Goal: Task Accomplishment & Management: Use online tool/utility

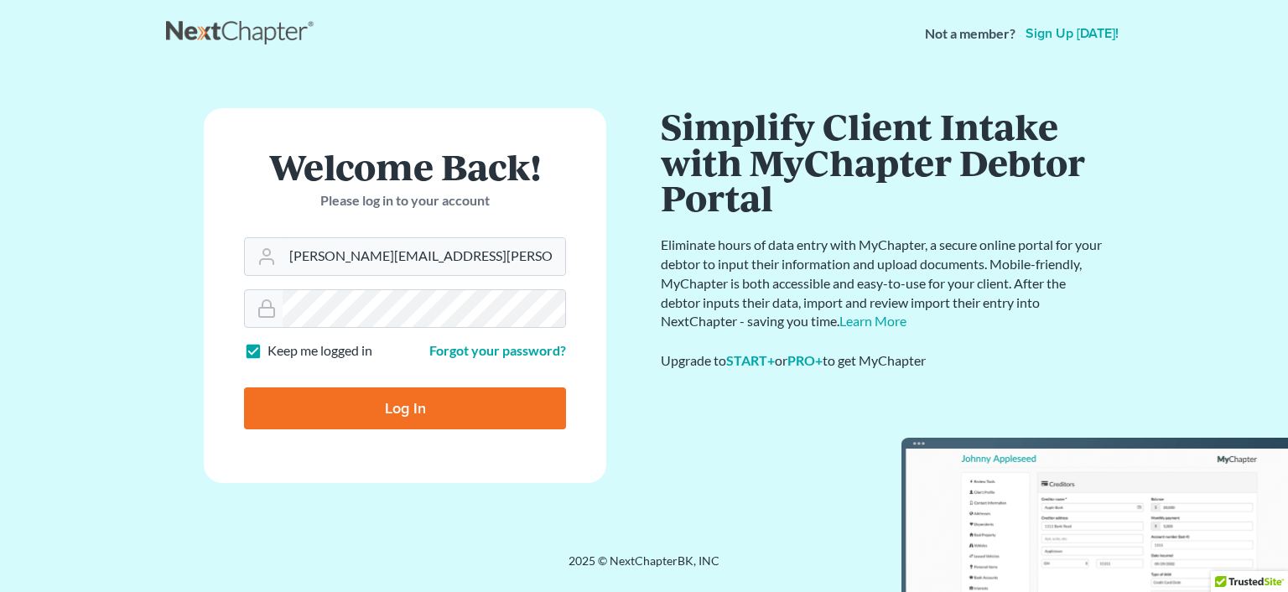
click at [441, 277] on form "Welcome Back! Please log in to your account Email Address rachel@farthing.legal…" at bounding box center [405, 295] width 402 height 375
click at [441, 259] on input "rachel@farthing.legal" at bounding box center [424, 256] width 283 height 37
type input "sharonw@sfarthinglaw.com"
click at [463, 390] on input "Log In" at bounding box center [405, 408] width 322 height 42
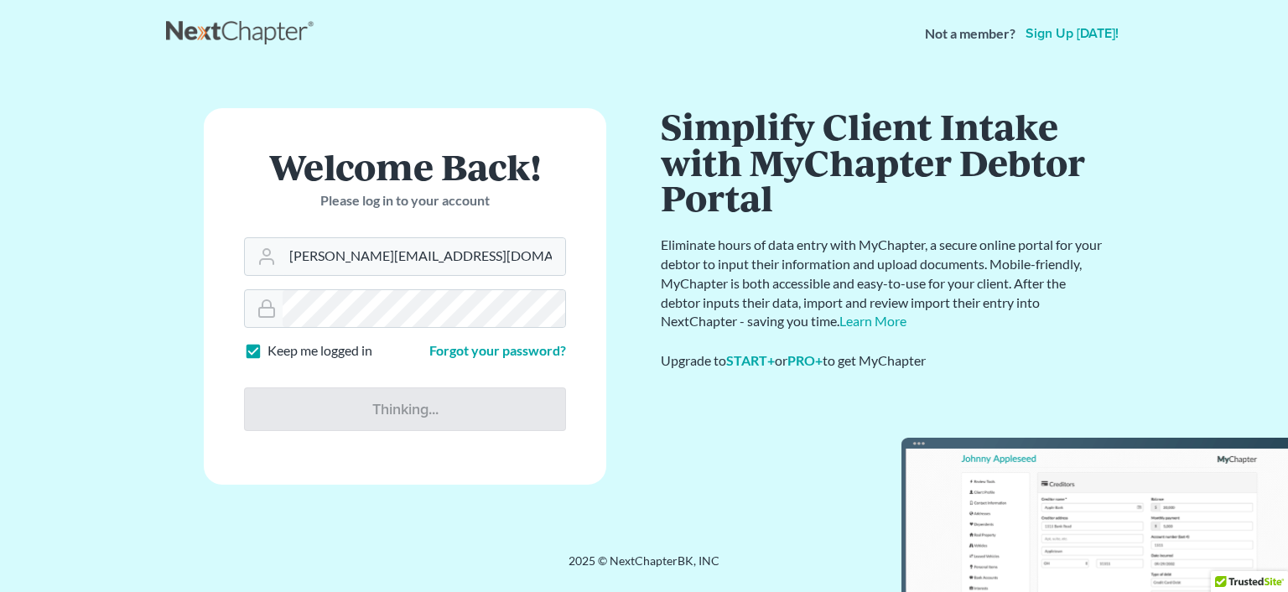
type input "Thinking..."
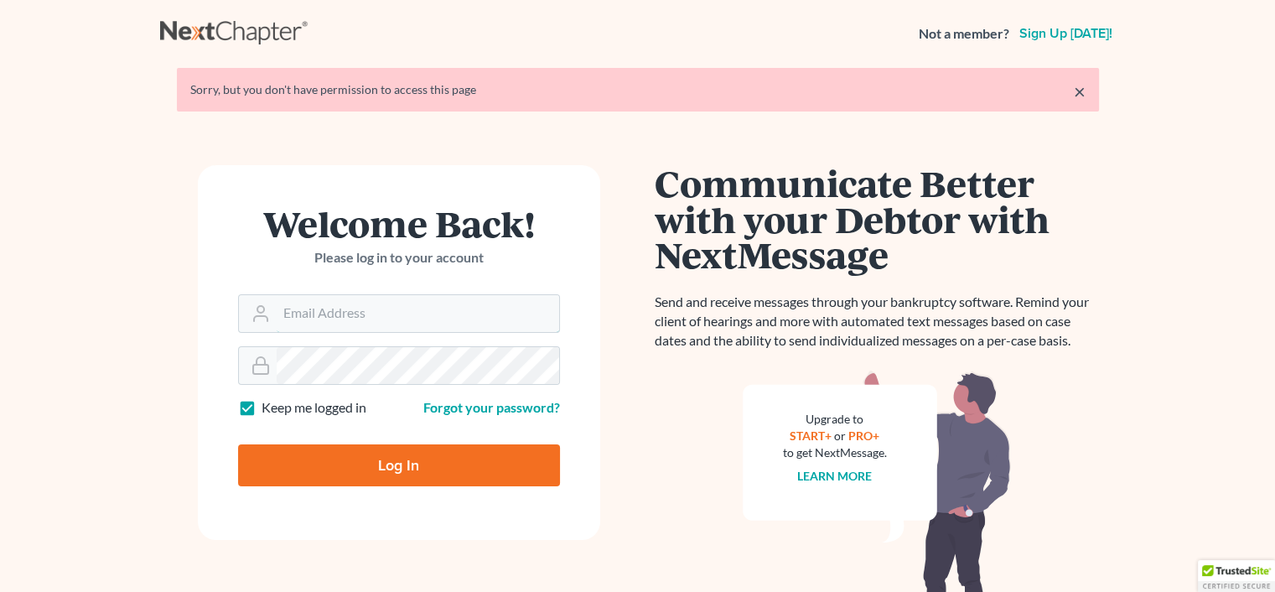
type input "[PERSON_NAME][EMAIL_ADDRESS][PERSON_NAME][DOMAIN_NAME]"
drag, startPoint x: 436, startPoint y: 432, endPoint x: 435, endPoint y: 458, distance: 26.0
click at [435, 458] on form "Welcome Back! Please log in to your account Email Address rachel@farthing.legal…" at bounding box center [399, 352] width 402 height 375
click at [436, 459] on input "Log In" at bounding box center [399, 465] width 322 height 42
type input "Thinking..."
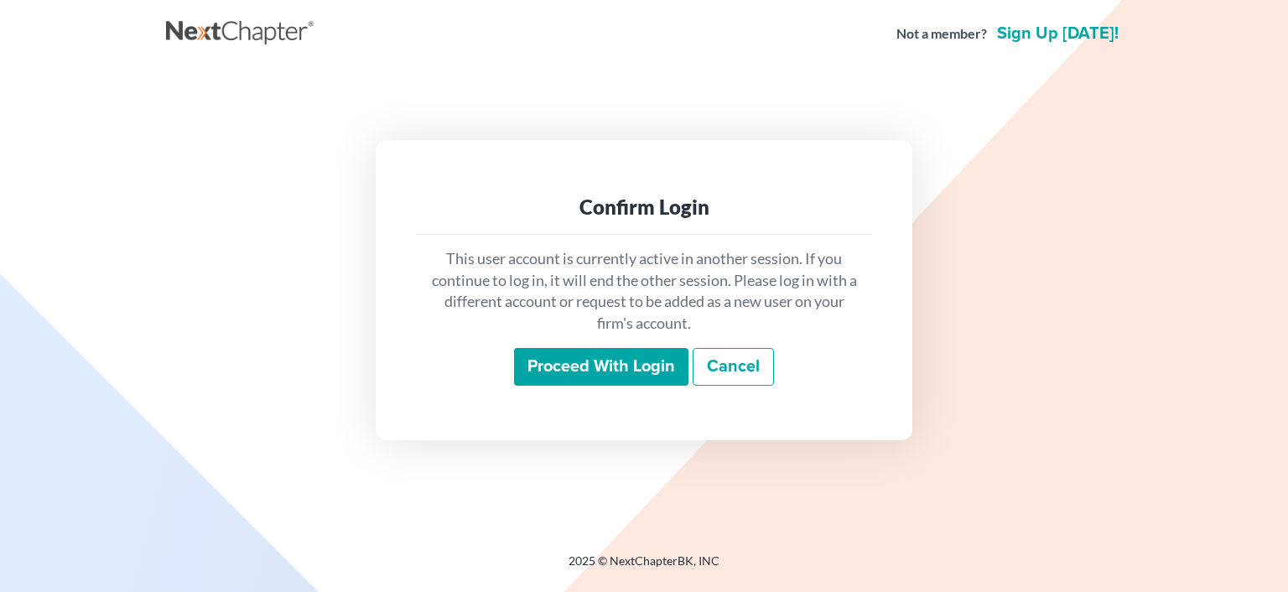
click at [524, 370] on input "Proceed with login" at bounding box center [601, 367] width 174 height 39
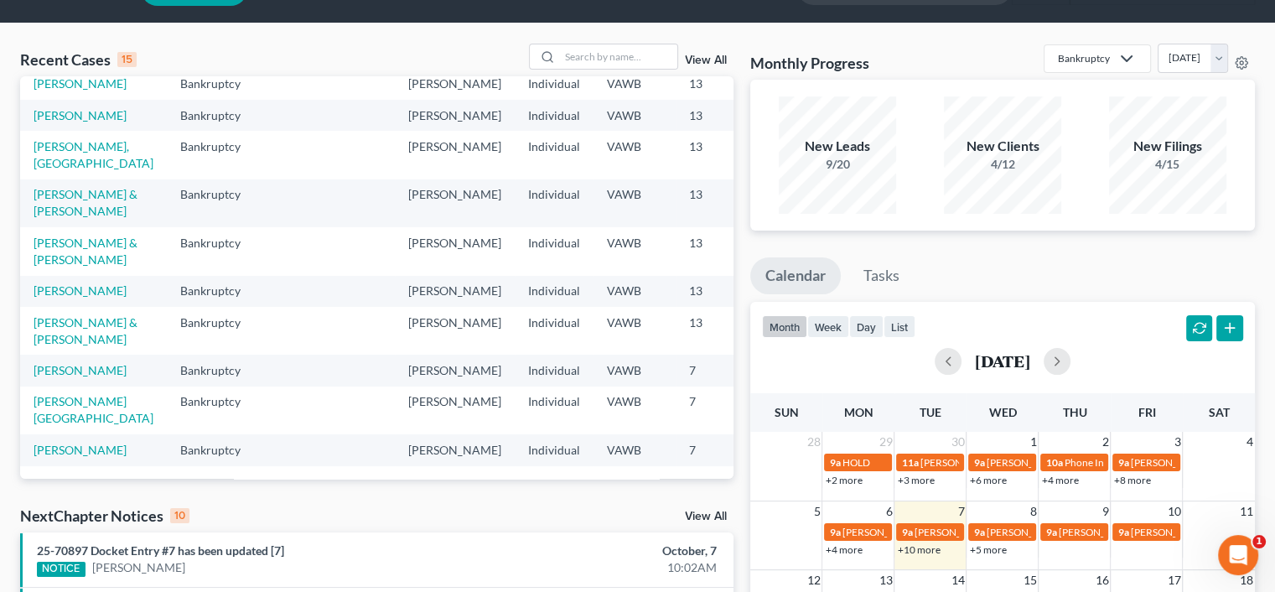
scroll to position [84, 0]
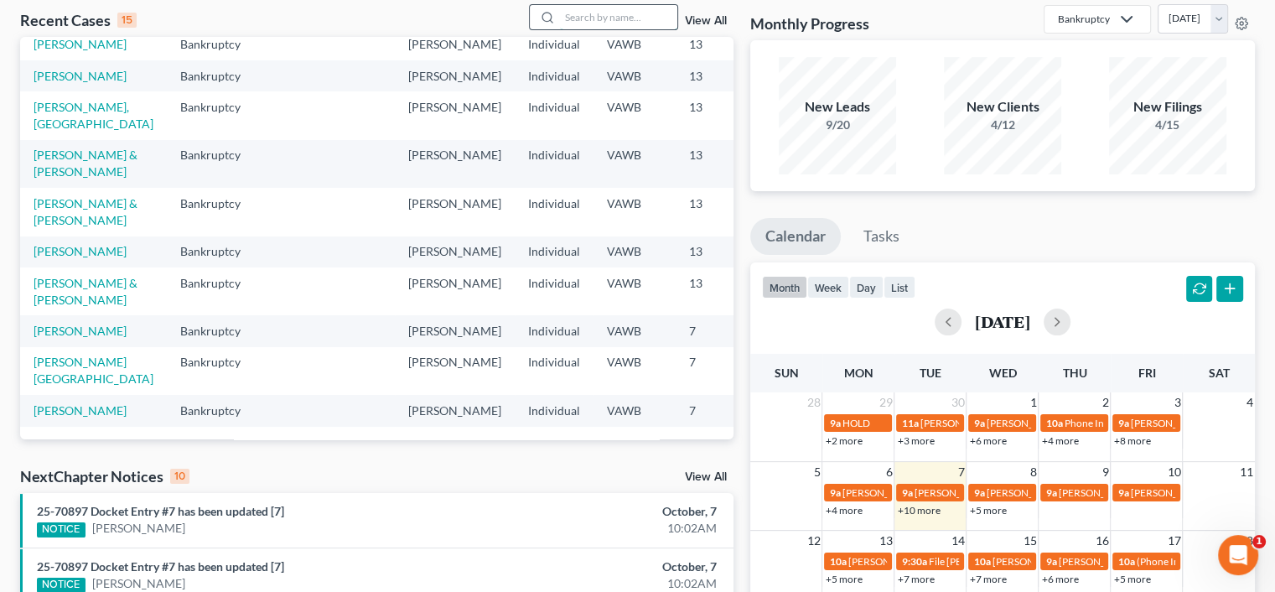
click at [630, 18] on input "search" at bounding box center [618, 17] width 117 height 24
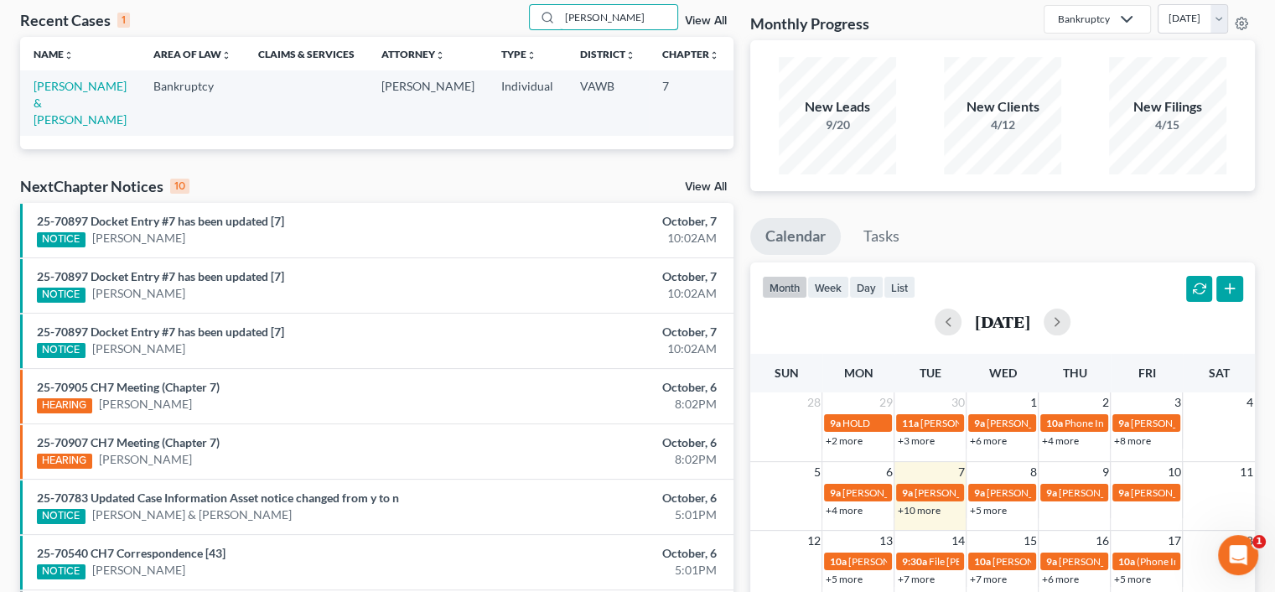
scroll to position [0, 0]
type input "lampkins"
click at [692, 20] on link "View All" at bounding box center [706, 21] width 42 height 12
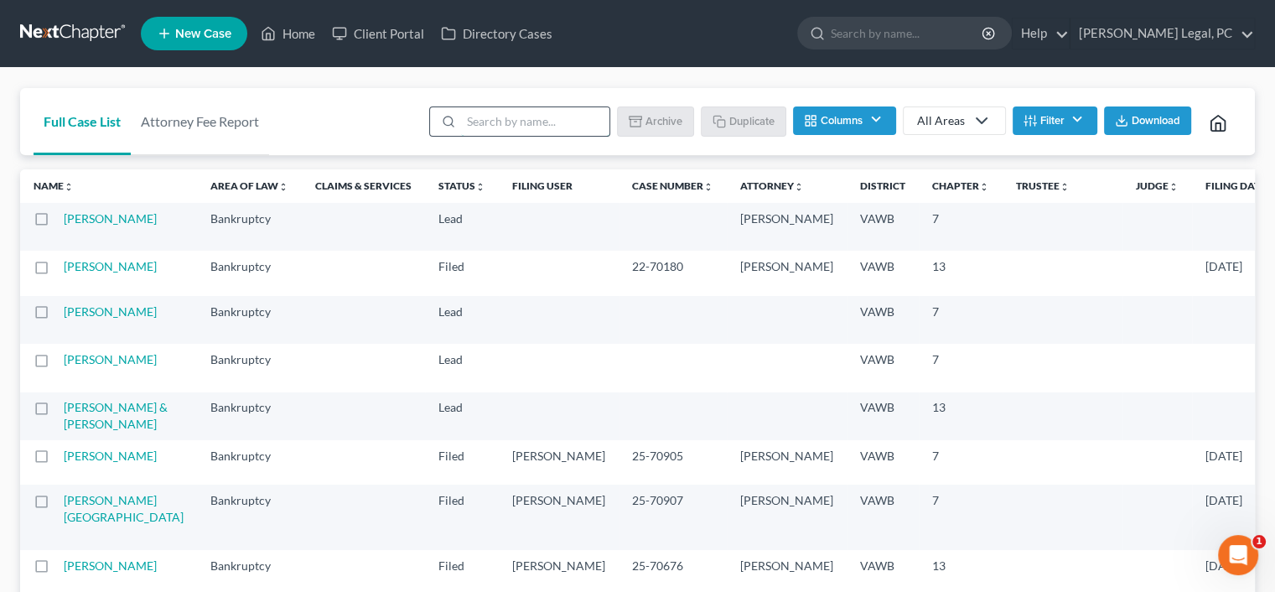
click at [520, 119] on input "search" at bounding box center [535, 121] width 148 height 29
type input "lampkins"
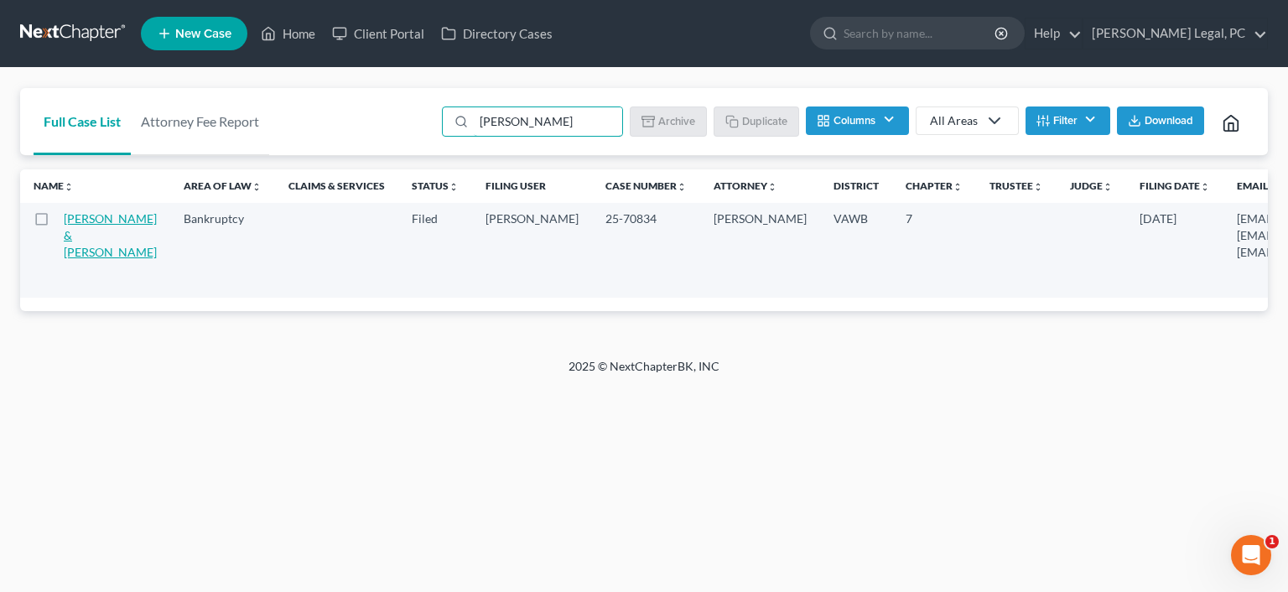
click at [79, 238] on link "Lampkins, Michael & Meghean" at bounding box center [110, 235] width 93 height 48
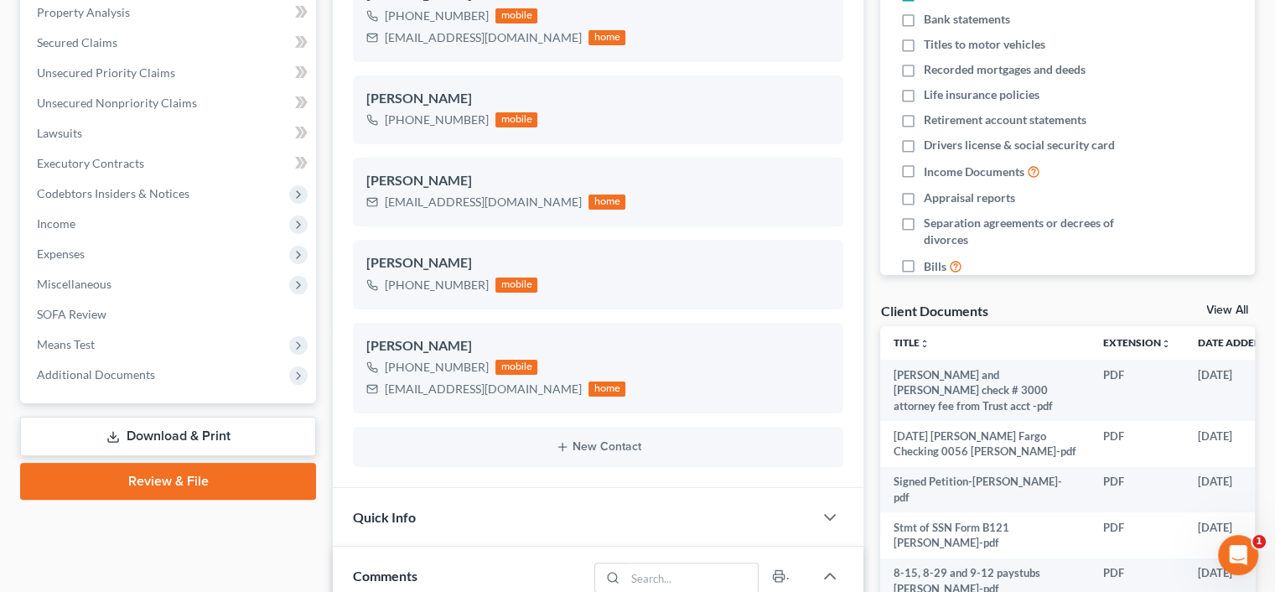
scroll to position [335, 0]
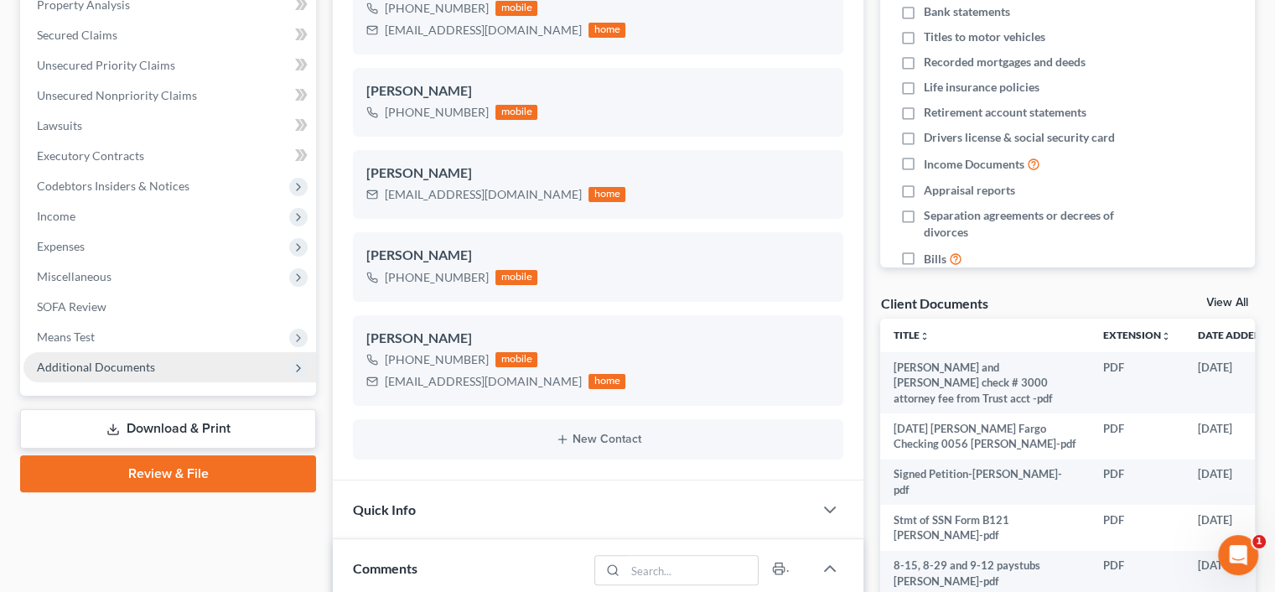
click at [127, 370] on span "Additional Documents" at bounding box center [96, 367] width 118 height 14
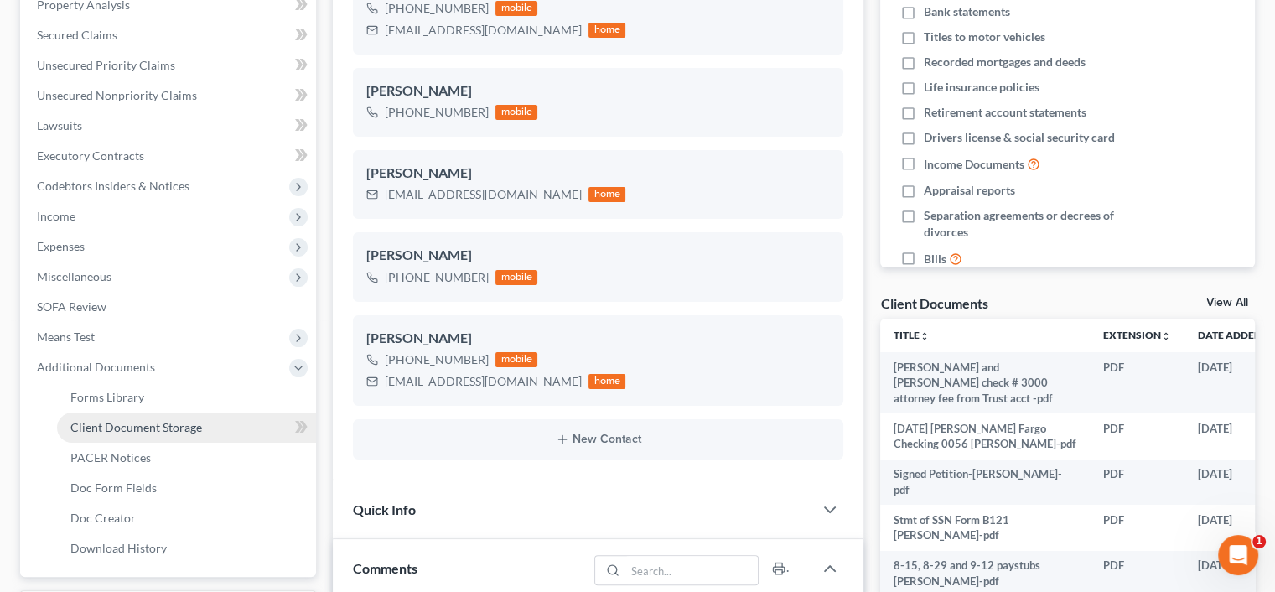
click at [194, 423] on span "Client Document Storage" at bounding box center [136, 427] width 132 height 14
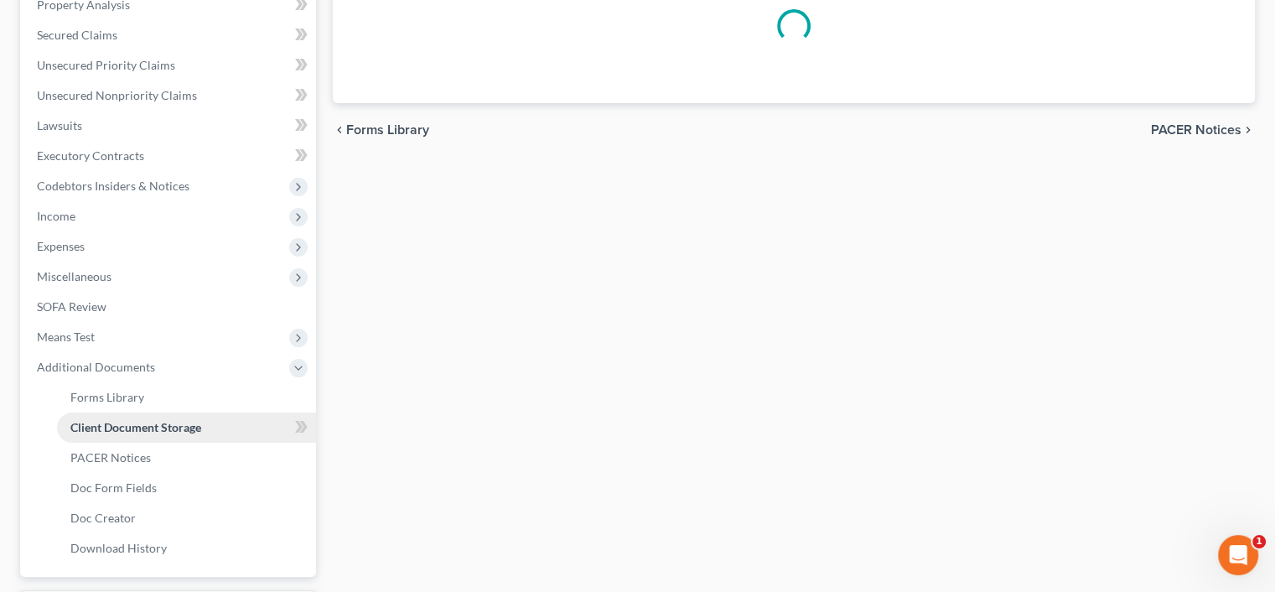
scroll to position [131, 0]
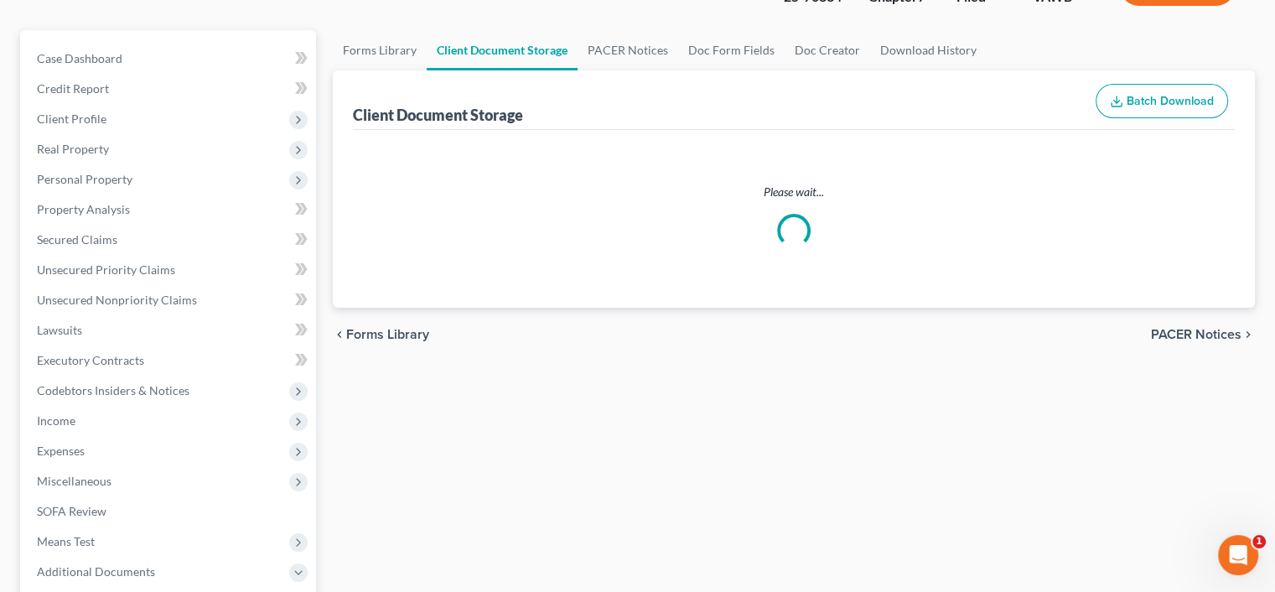
select select "0"
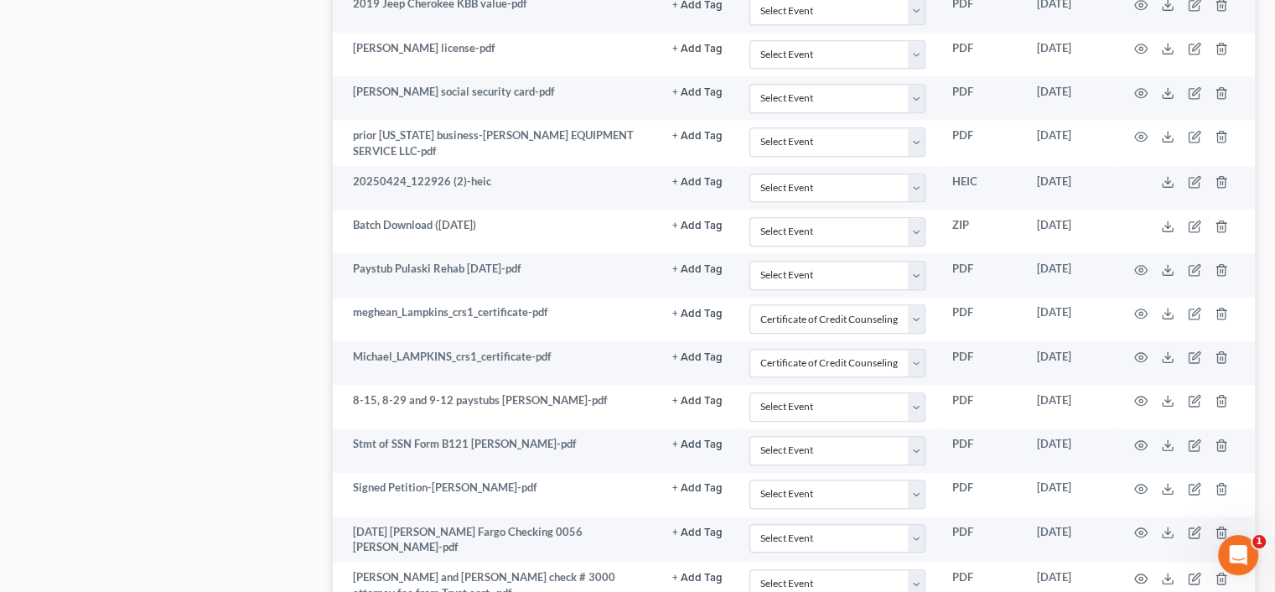
scroll to position [1593, 0]
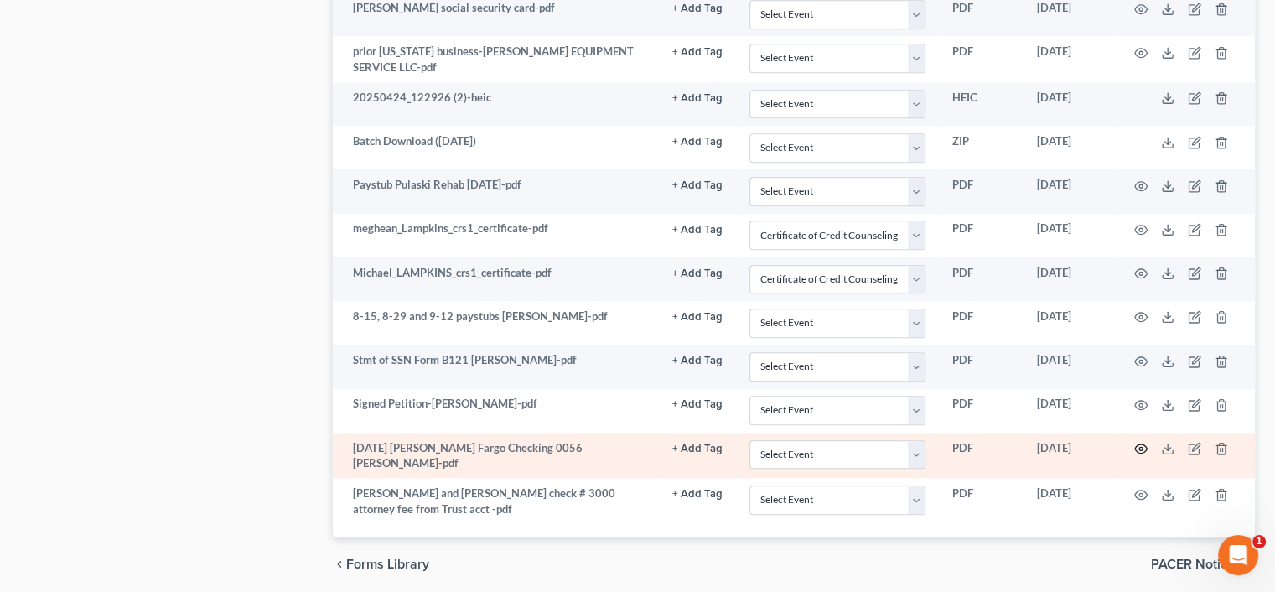
click at [1139, 444] on icon "button" at bounding box center [1141, 448] width 13 height 9
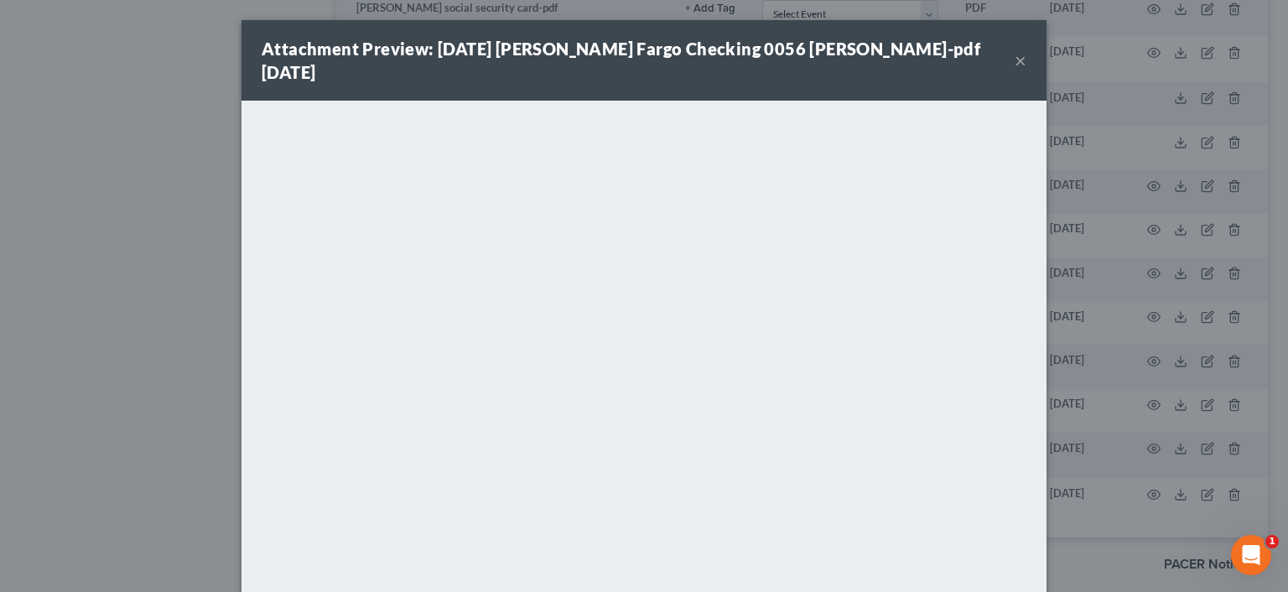
click at [1014, 51] on button "×" at bounding box center [1020, 60] width 12 height 20
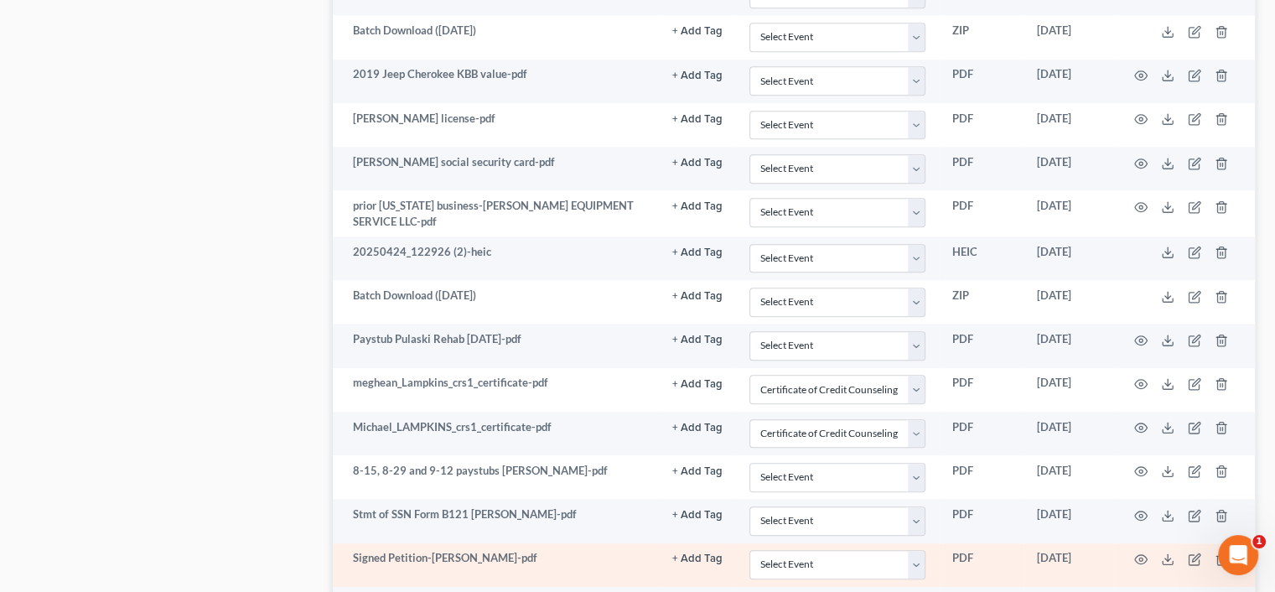
scroll to position [1390, 0]
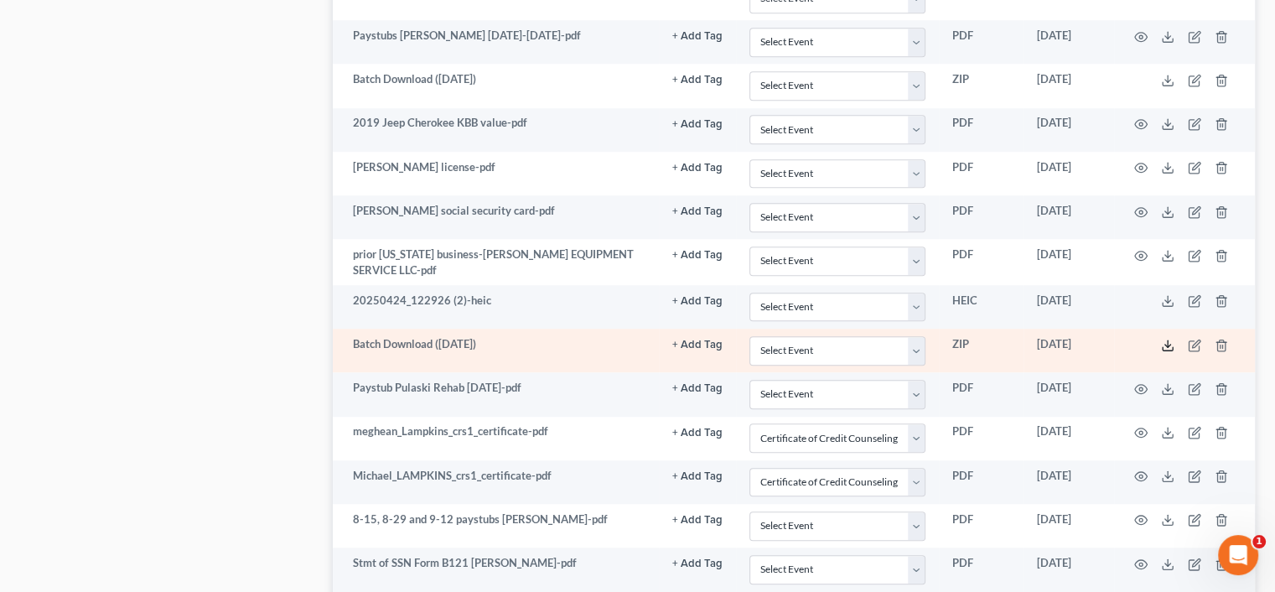
click at [1170, 339] on icon at bounding box center [1167, 345] width 13 height 13
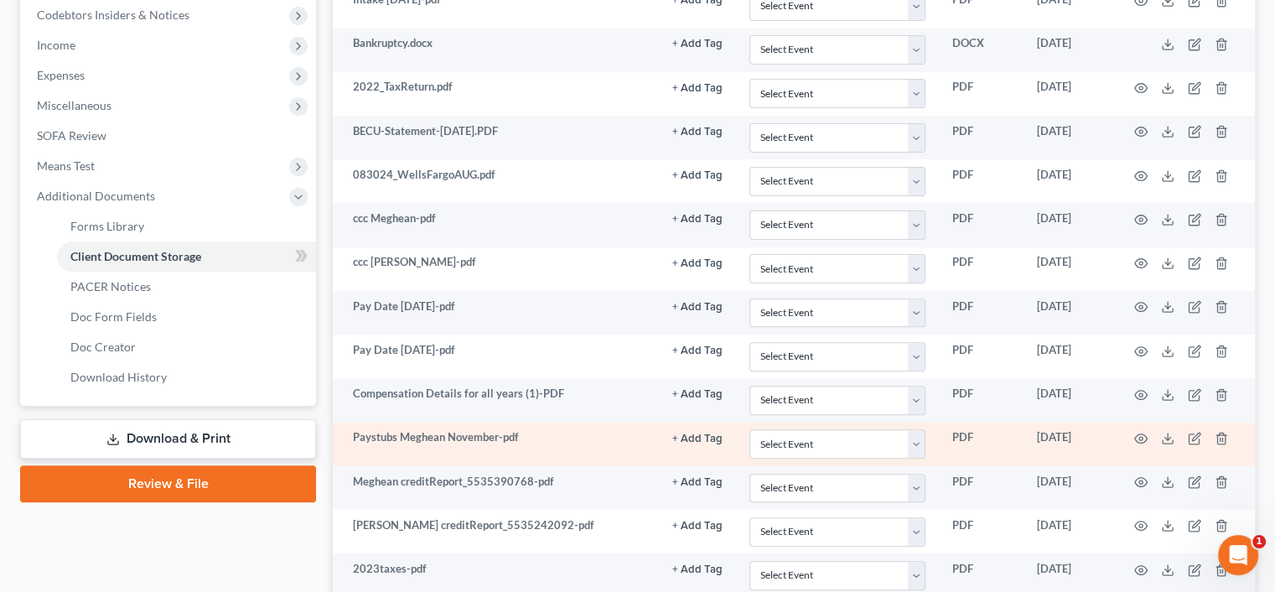
scroll to position [468, 0]
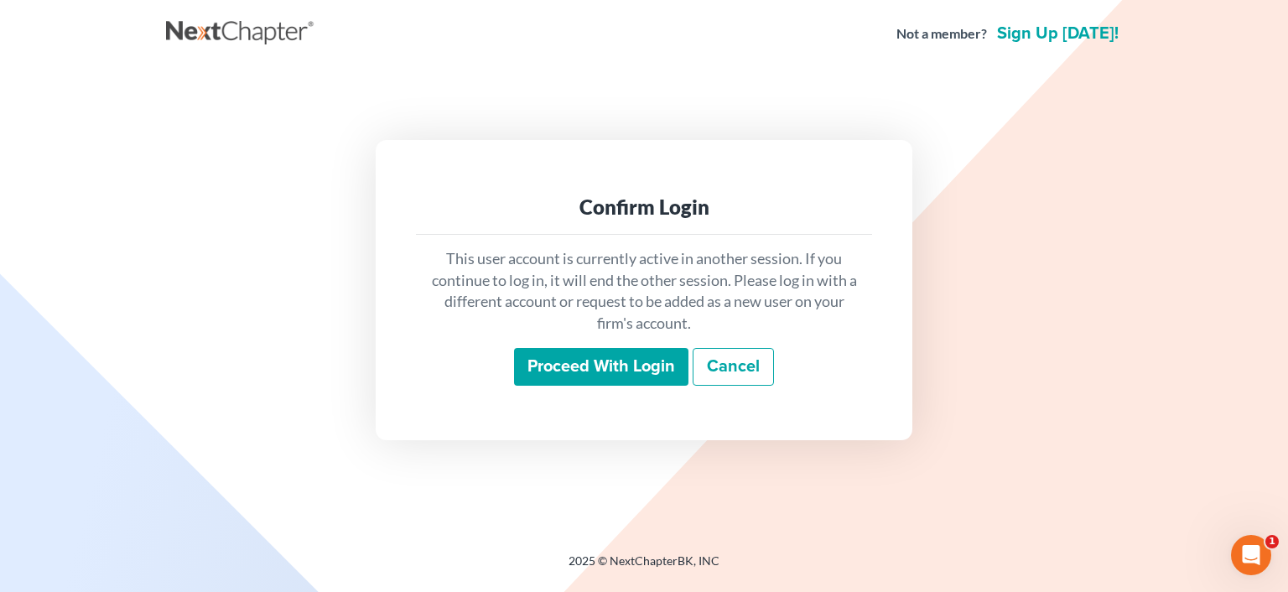
click at [592, 351] on input "Proceed with login" at bounding box center [601, 367] width 174 height 39
